Goal: Transaction & Acquisition: Purchase product/service

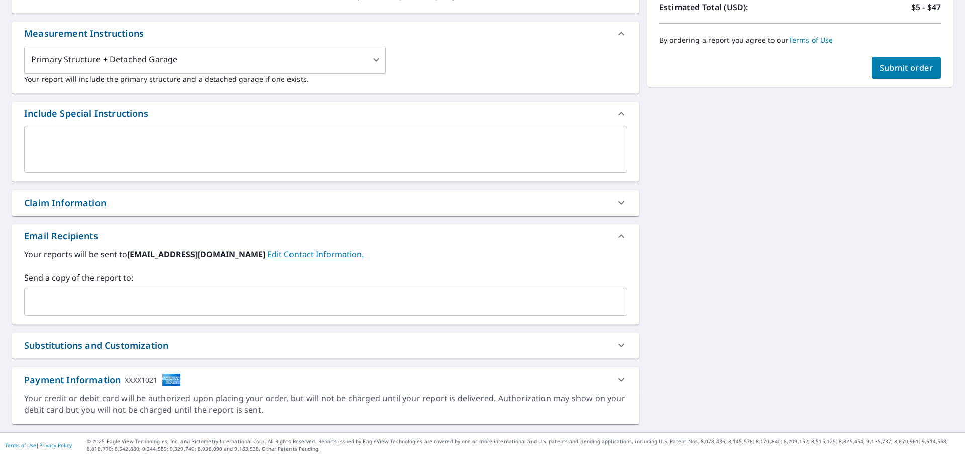
scroll to position [258, 0]
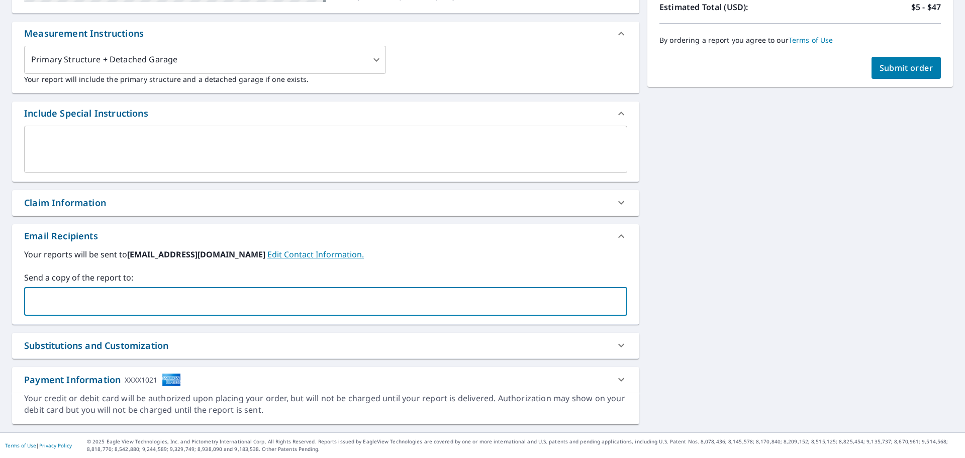
click at [79, 299] on input "text" at bounding box center [318, 301] width 579 height 19
type input "[EMAIL_ADDRESS][DOMAIN_NAME]"
click at [884, 56] on div "By ordering a report you agree to our Terms of Use" at bounding box center [801, 40] width 282 height 33
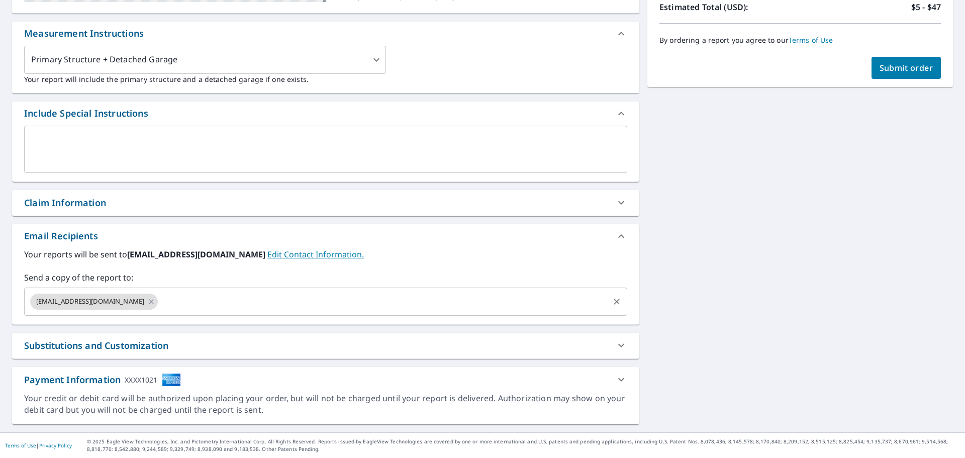
click at [193, 305] on input "text" at bounding box center [383, 301] width 448 height 19
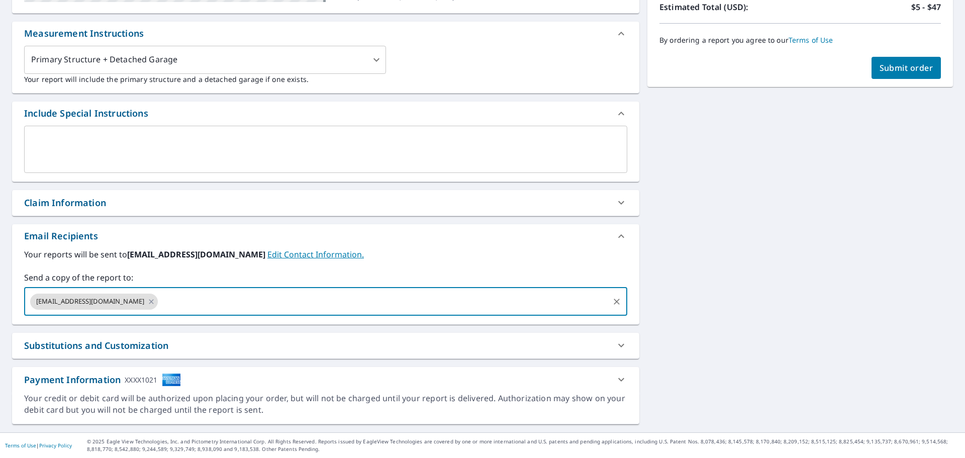
click at [684, 370] on div "[STREET_ADDRESS] Aerial Road A standard road map Aerial A detailed look from ab…" at bounding box center [482, 133] width 965 height 597
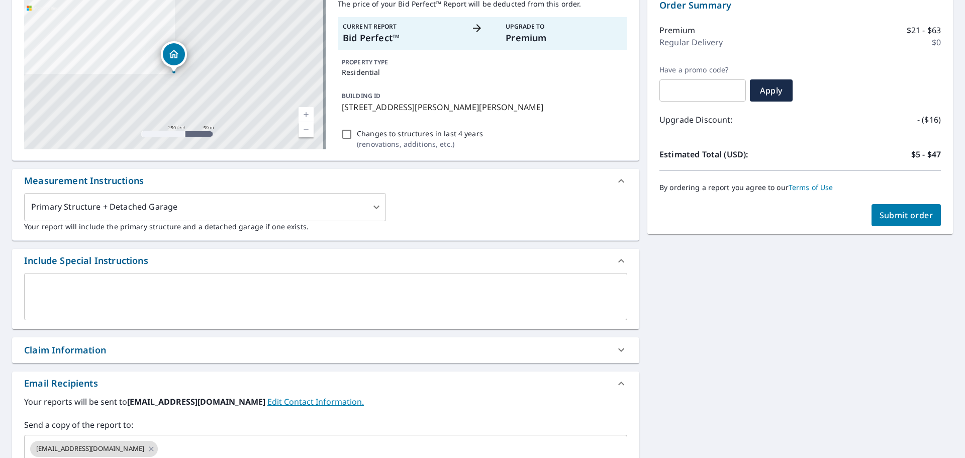
scroll to position [107, 0]
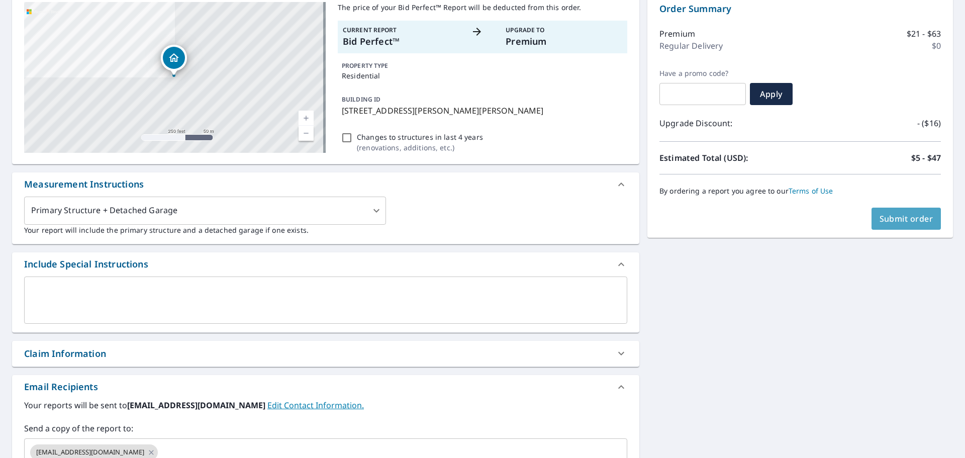
click at [893, 222] on span "Submit order" at bounding box center [907, 218] width 54 height 11
checkbox input "true"
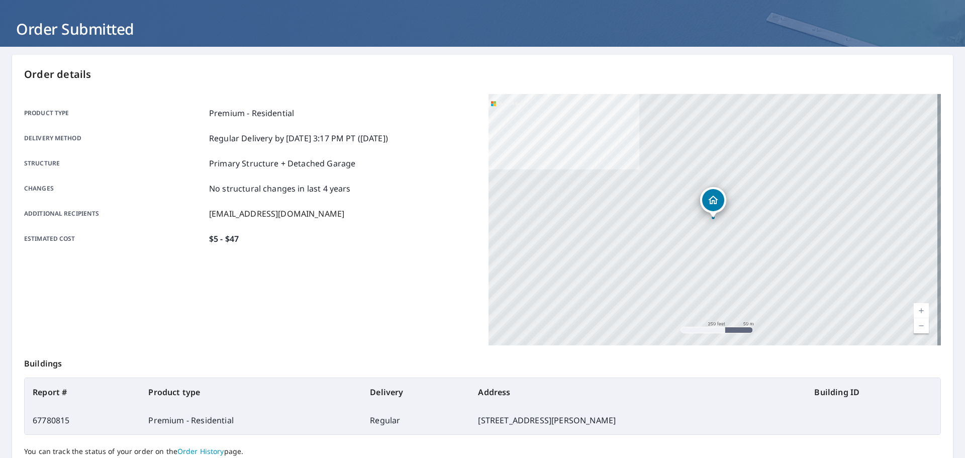
scroll to position [134, 0]
